Goal: Task Accomplishment & Management: Manage account settings

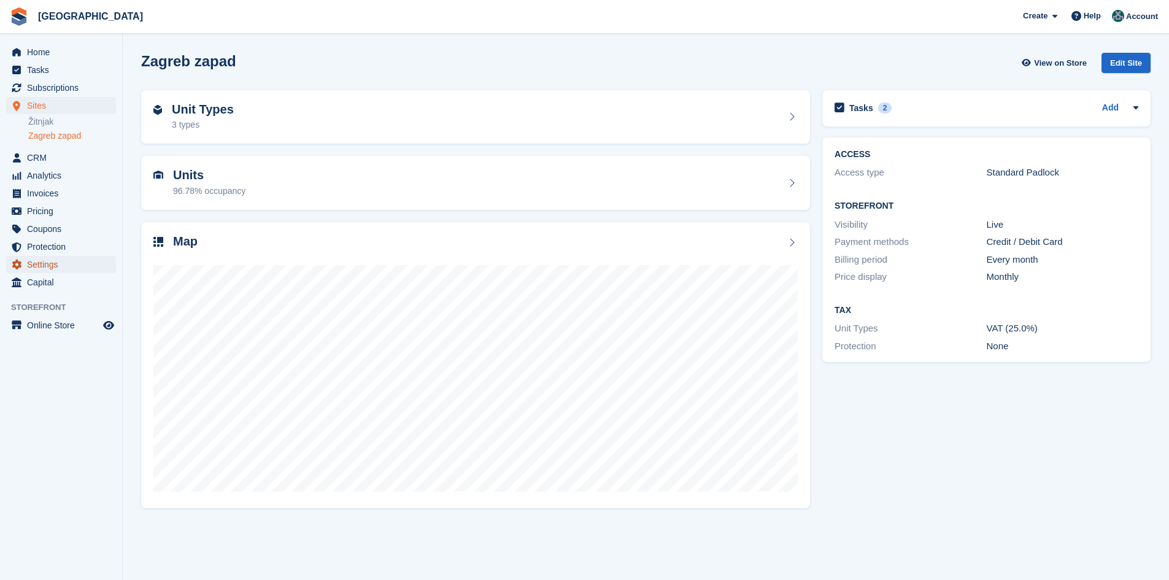
click at [38, 257] on span "Settings" at bounding box center [64, 264] width 74 height 17
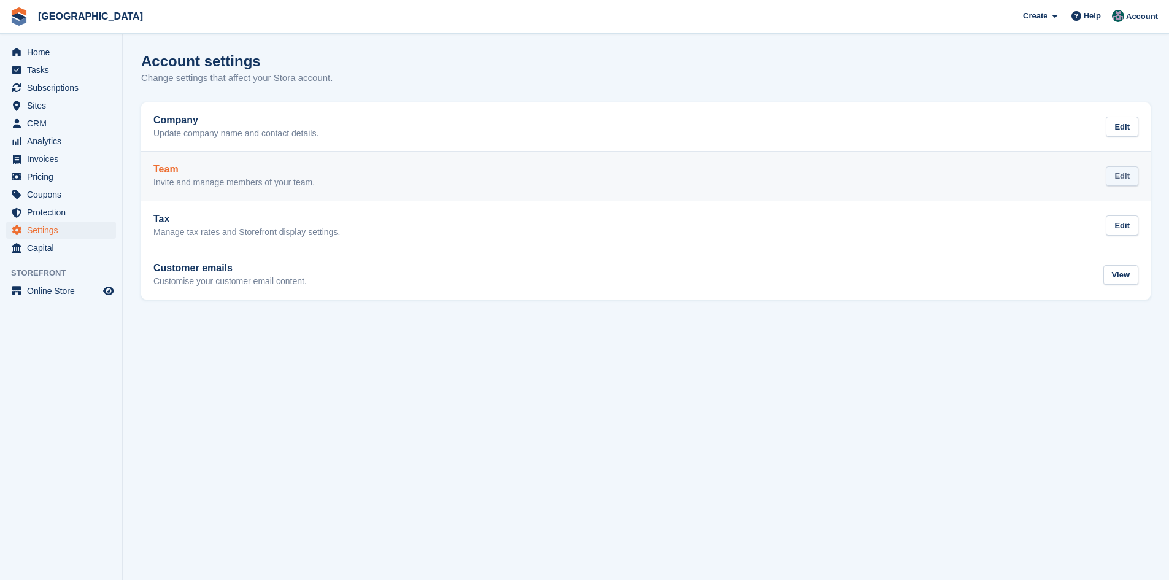
click at [1123, 177] on div "Edit" at bounding box center [1122, 176] width 33 height 20
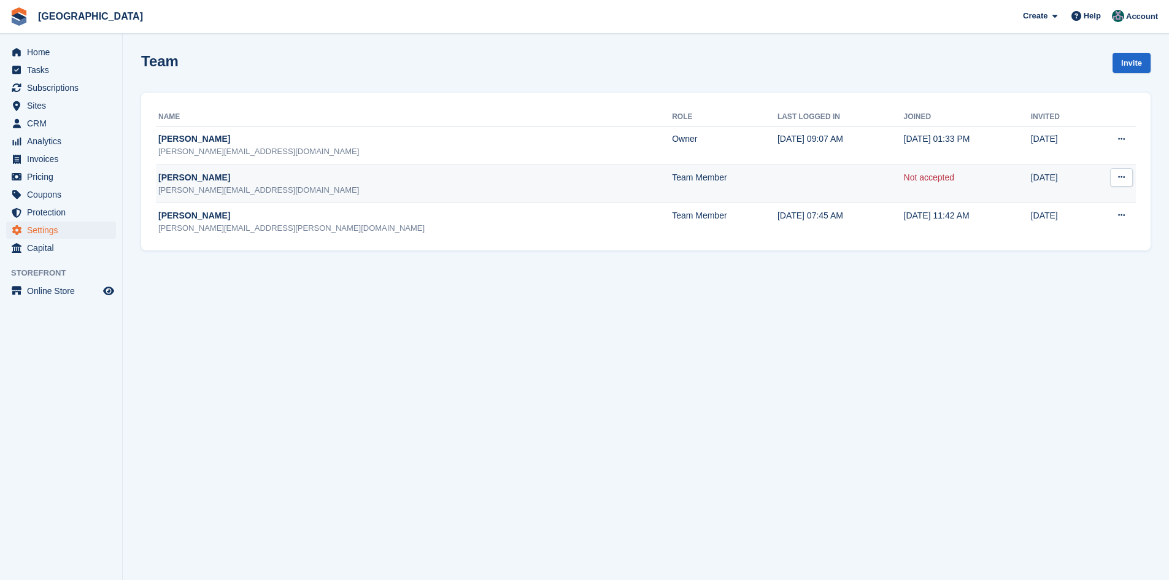
click at [1122, 180] on icon at bounding box center [1121, 177] width 7 height 8
drag, startPoint x: 1057, startPoint y: 246, endPoint x: 644, endPoint y: 60, distance: 453.2
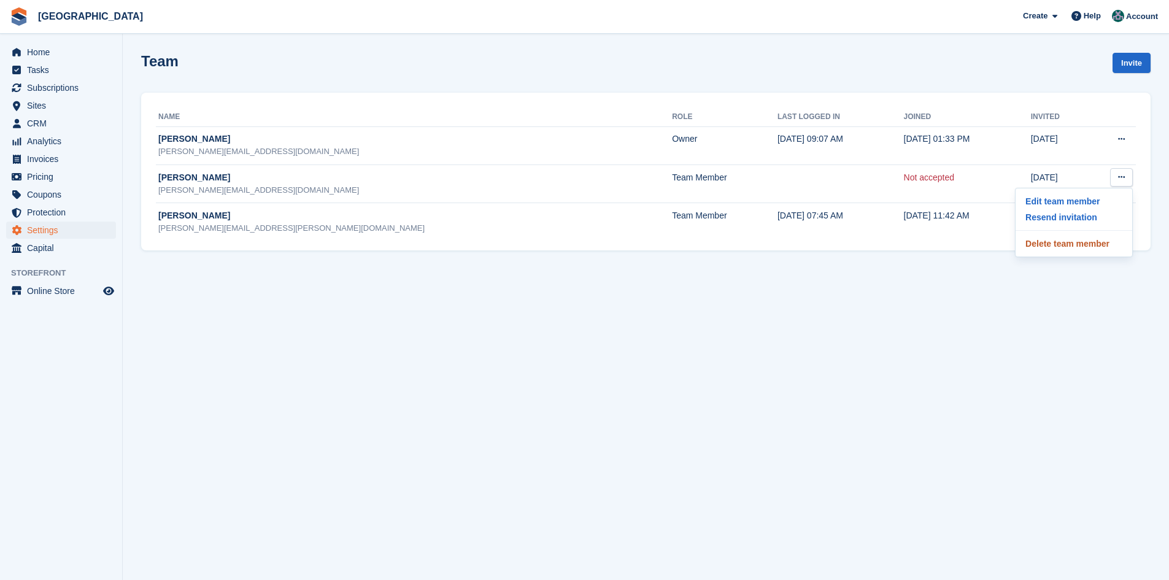
click at [1056, 245] on p "Delete team member" at bounding box center [1074, 244] width 107 height 16
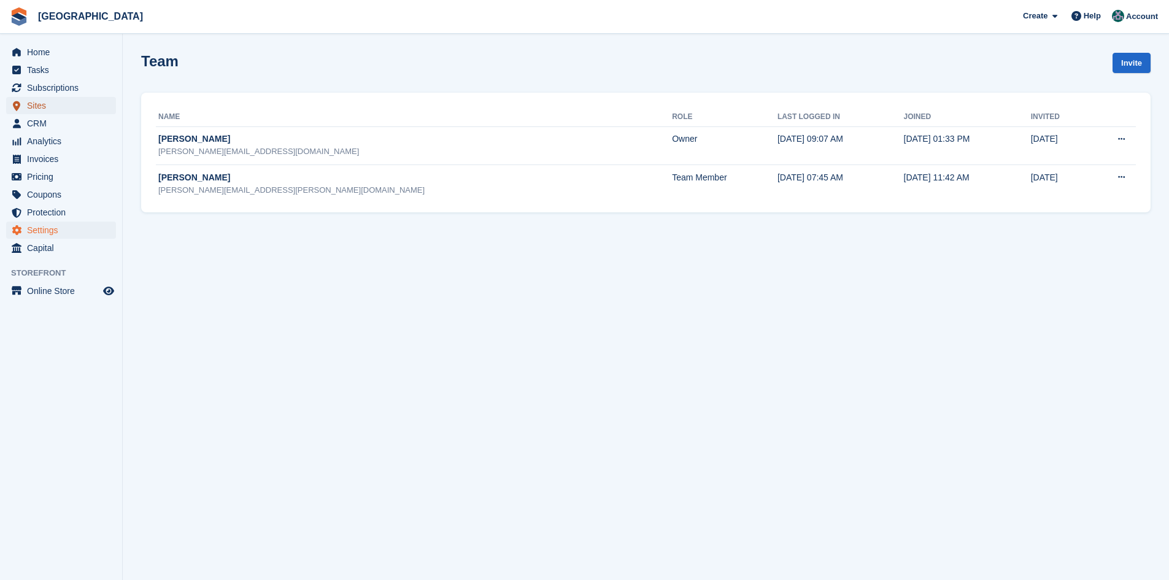
click at [39, 99] on span "Sites" at bounding box center [64, 105] width 74 height 17
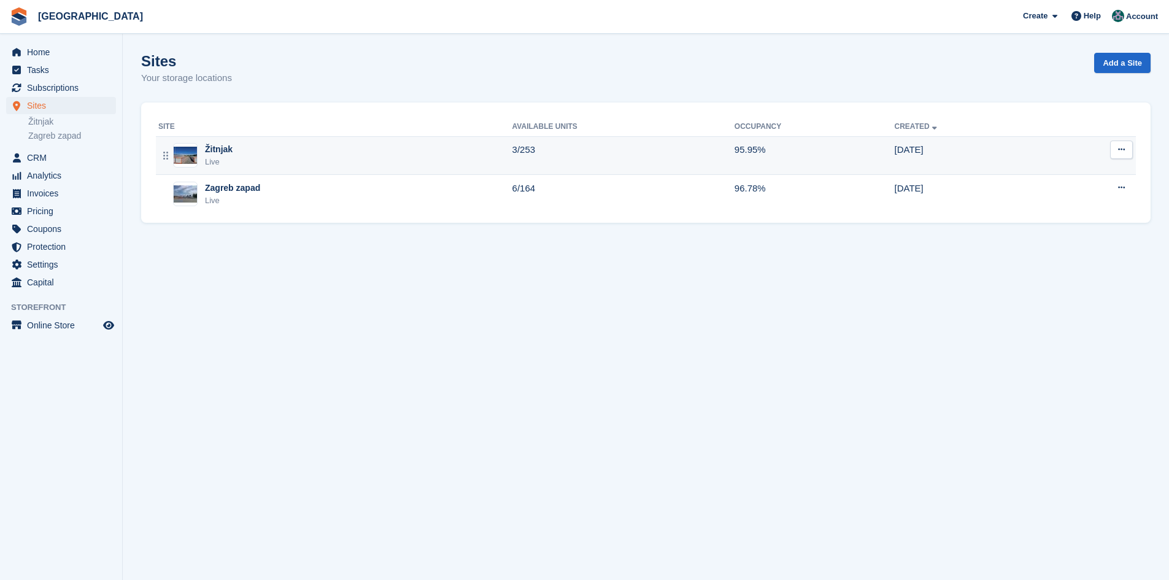
click at [236, 152] on div "Žitnjak Live" at bounding box center [335, 155] width 354 height 25
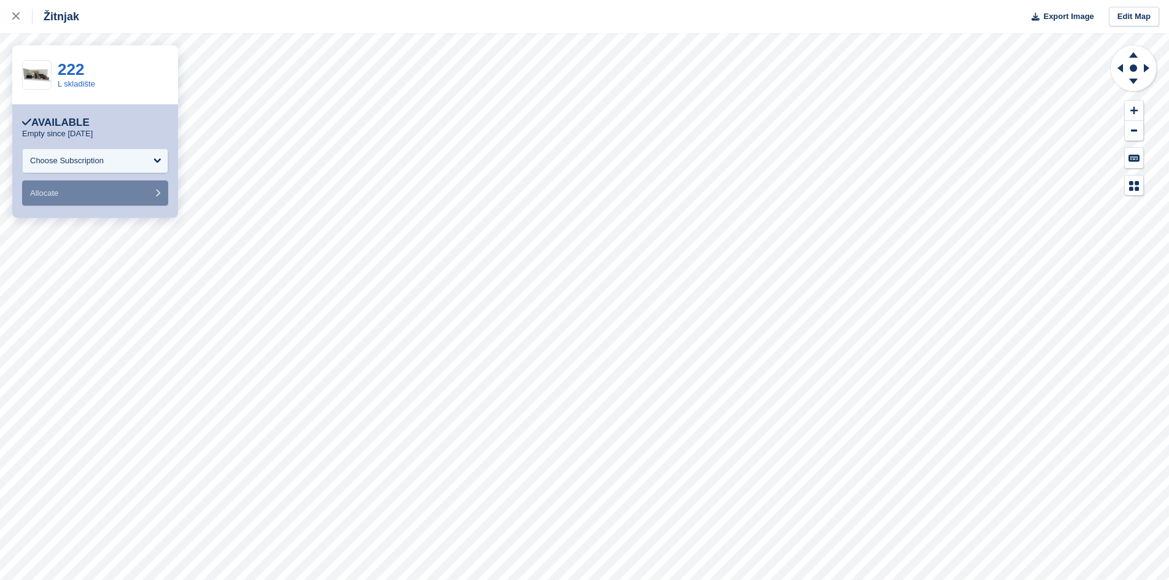
drag, startPoint x: 14, startPoint y: 15, endPoint x: 154, endPoint y: 99, distance: 163.6
click at [14, 15] on icon at bounding box center [15, 15] width 7 height 7
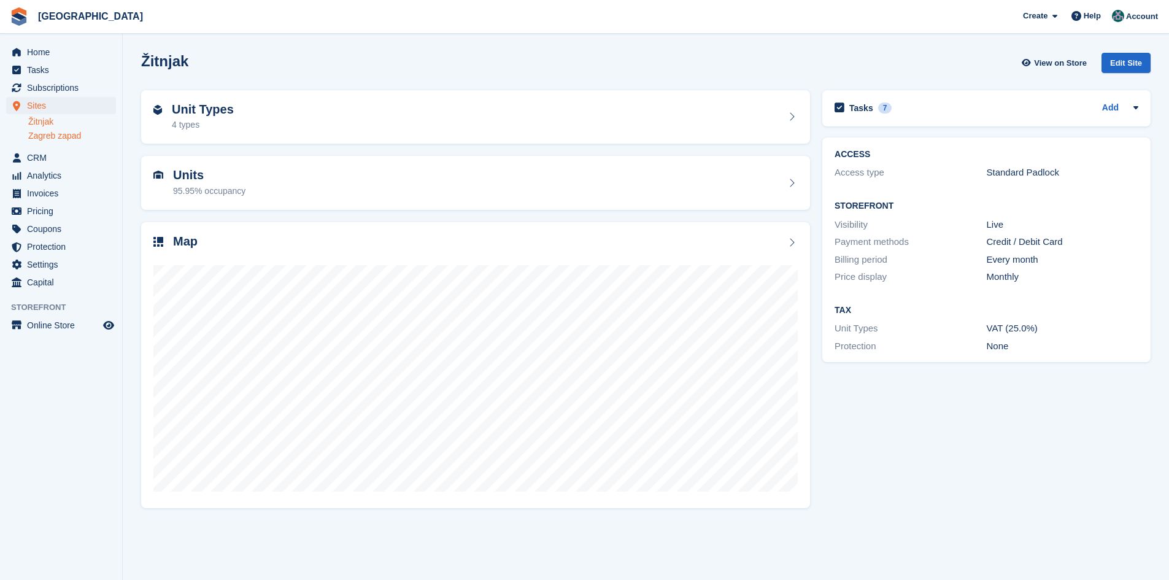
click at [44, 141] on link "Zagreb zapad" at bounding box center [72, 136] width 88 height 12
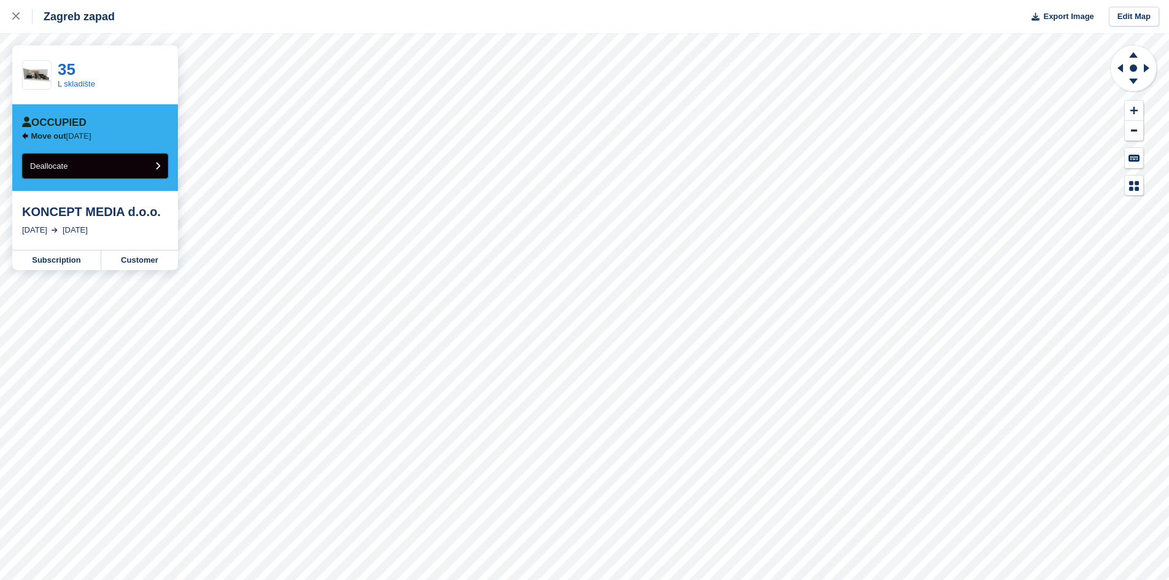
click at [82, 166] on button "Deallocate" at bounding box center [95, 165] width 146 height 25
